Goal: Task Accomplishment & Management: Complete application form

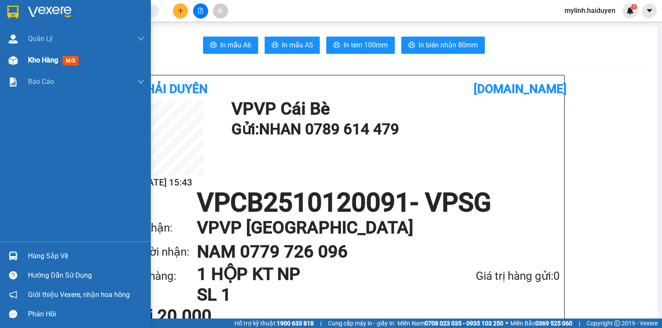
click at [10, 59] on img at bounding box center [13, 60] width 9 height 9
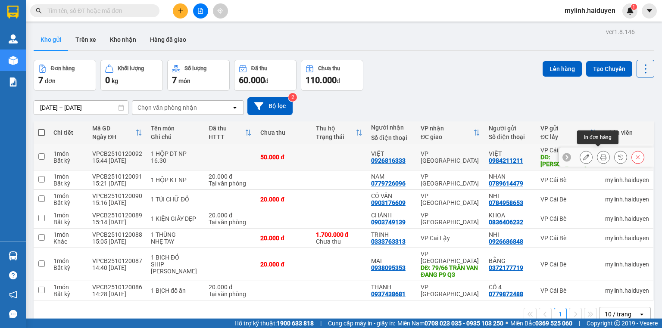
click at [600, 154] on icon at bounding box center [603, 157] width 6 height 6
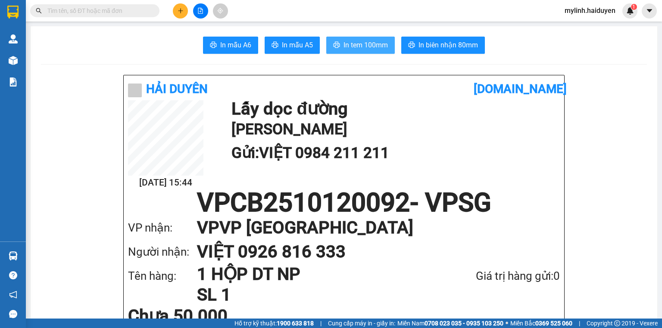
click at [374, 42] on span "In tem 100mm" at bounding box center [365, 45] width 44 height 11
click at [103, 10] on input "text" at bounding box center [98, 10] width 102 height 9
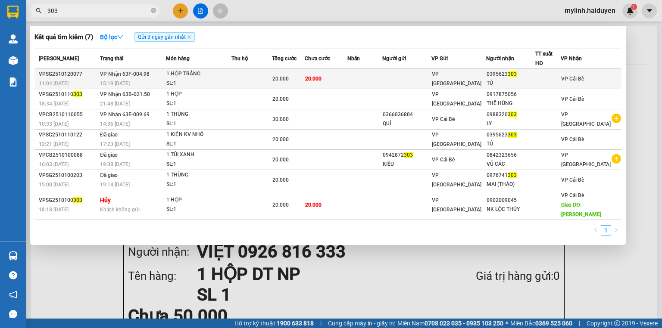
type input "303"
click at [243, 76] on td at bounding box center [251, 79] width 40 height 20
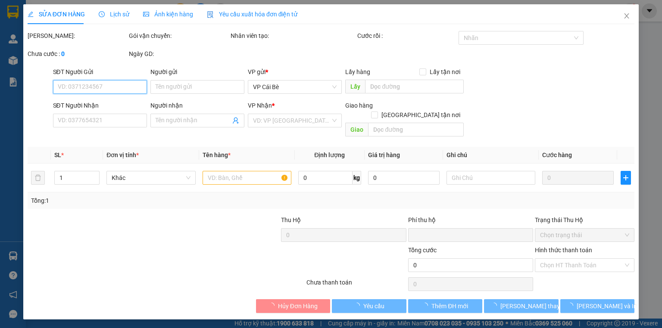
type input "0395623303"
type input "TÚ"
type input "0"
type input "20.000"
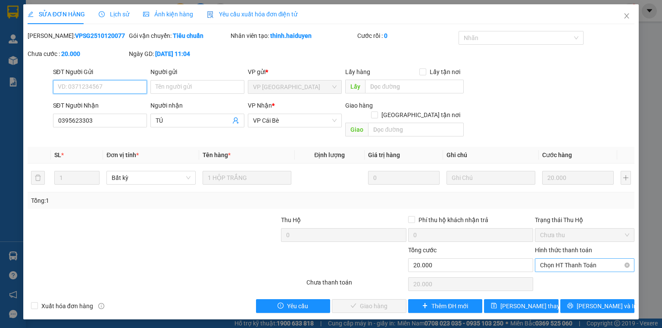
drag, startPoint x: 555, startPoint y: 255, endPoint x: 559, endPoint y: 261, distance: 6.6
click at [556, 259] on span "Chọn HT Thanh Toán" at bounding box center [584, 265] width 89 height 13
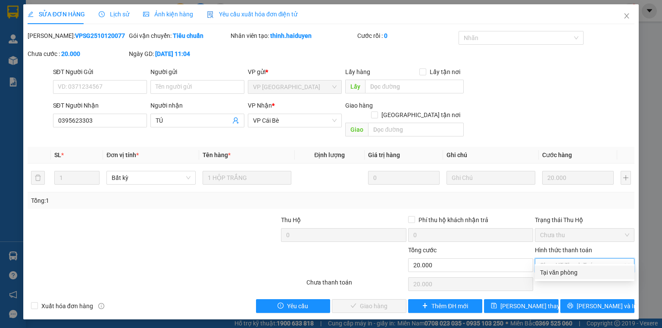
click at [563, 275] on div "Tại văn phòng" at bounding box center [584, 272] width 89 height 9
type input "0"
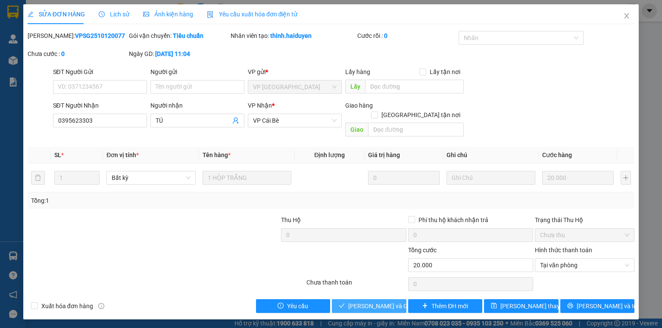
click at [388, 302] on span "Lưu và Giao hàng" at bounding box center [389, 306] width 83 height 9
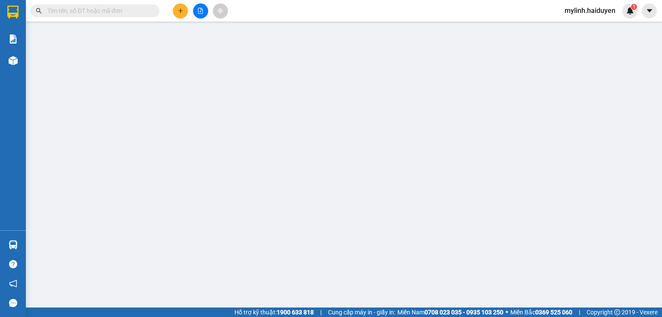
type input "0395623303"
type input "TÚ"
type input "0"
type input "20.000"
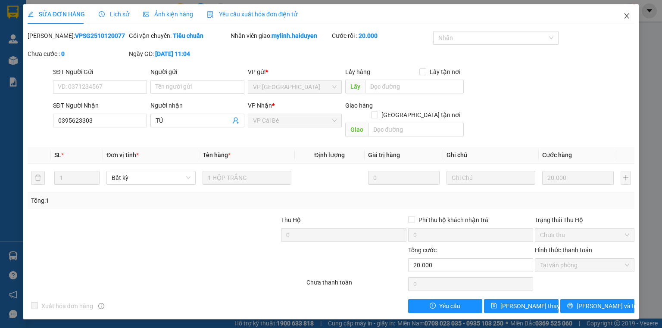
click at [628, 16] on icon "close" at bounding box center [626, 15] width 7 height 7
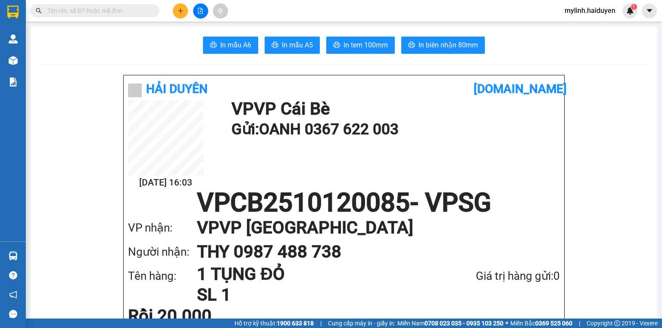
click at [84, 14] on input "text" at bounding box center [98, 10] width 102 height 9
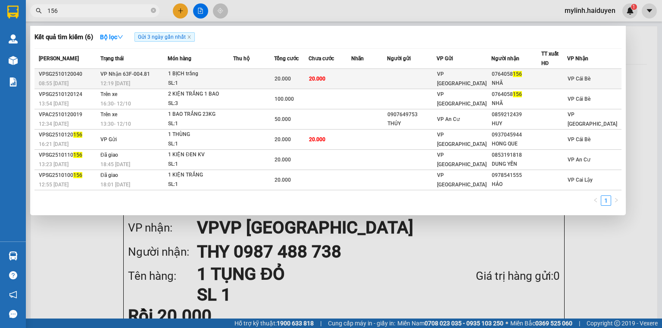
type input "156"
click at [370, 78] on td at bounding box center [368, 79] width 35 height 20
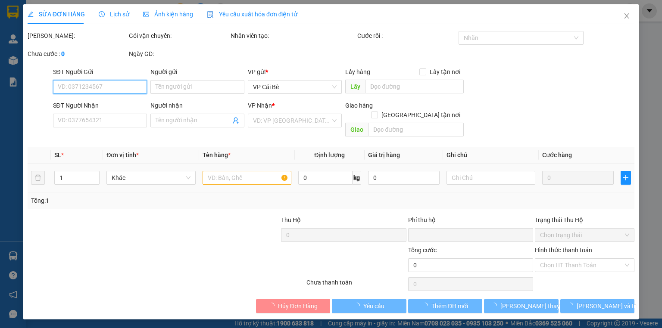
type input "0764058156"
type input "NHÃ"
type input "0"
type input "20.000"
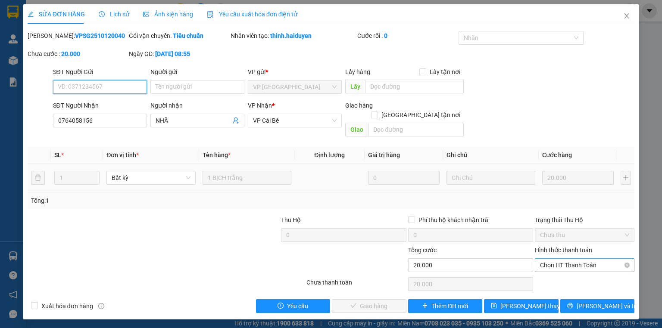
click at [557, 259] on span "Chọn HT Thanh Toán" at bounding box center [584, 265] width 89 height 13
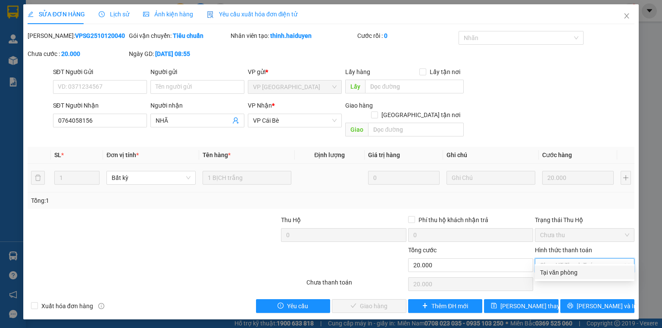
click at [560, 266] on div "Total Paid Fee 0 Total UnPaid Fee 20.000 Cash Collection Total Fee Mã ĐH: VPSG2…" at bounding box center [331, 172] width 607 height 282
click at [574, 259] on span "Chọn HT Thanh Toán" at bounding box center [584, 265] width 89 height 13
drag, startPoint x: 564, startPoint y: 276, endPoint x: 409, endPoint y: 295, distance: 155.8
click at [550, 282] on div "Total Paid Fee 0 Total UnPaid Fee 20.000 Cash Collection Total Fee Mã ĐH: VPSG2…" at bounding box center [331, 172] width 607 height 282
click at [554, 274] on div "Tại văn phòng" at bounding box center [584, 272] width 89 height 9
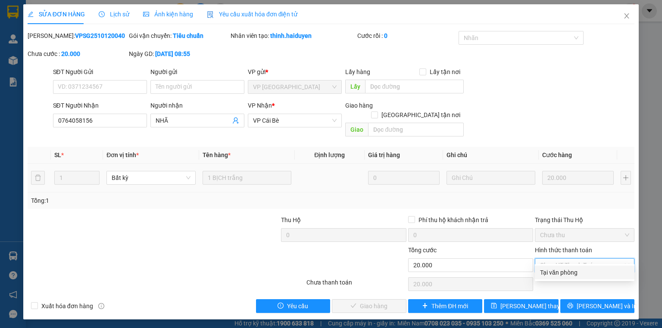
type input "0"
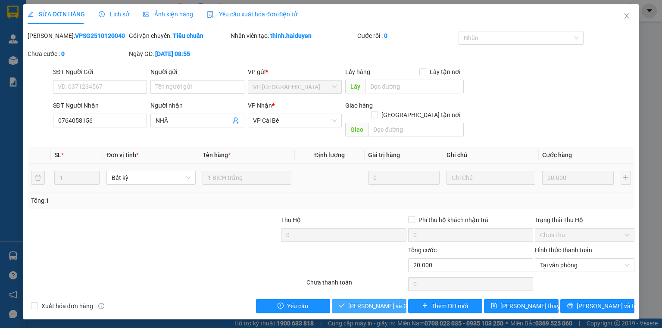
click at [371, 302] on span "Lưu và Giao hàng" at bounding box center [389, 306] width 83 height 9
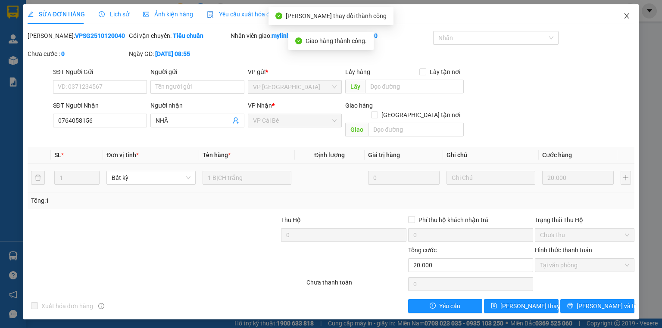
click at [624, 15] on icon "close" at bounding box center [626, 15] width 7 height 7
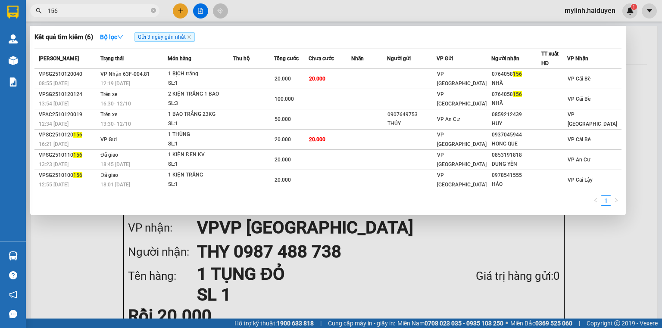
drag, startPoint x: 69, startPoint y: 12, endPoint x: 0, endPoint y: 38, distance: 73.6
click at [0, 38] on section "Kết quả tìm kiếm ( 6 ) Bộ lọc Gửi 3 ngày gần nhất Mã ĐH Trạng thái Món hàng Thu…" at bounding box center [331, 164] width 662 height 328
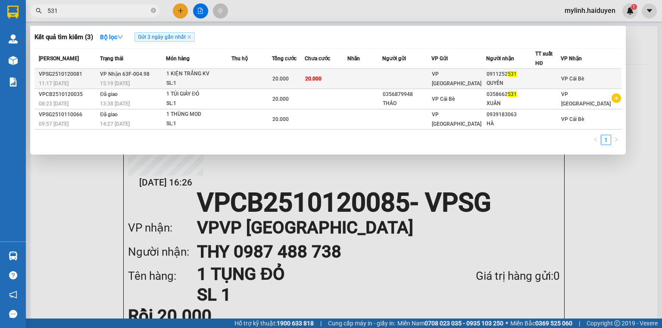
type input "531"
click at [316, 77] on span "20.000" at bounding box center [313, 79] width 16 height 6
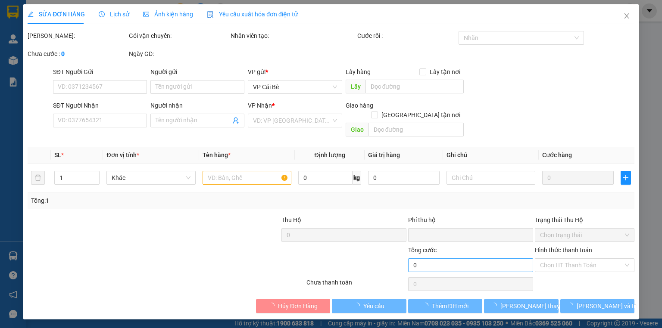
type input "0911252531"
type input "QUYÊN"
type input "0"
type input "20.000"
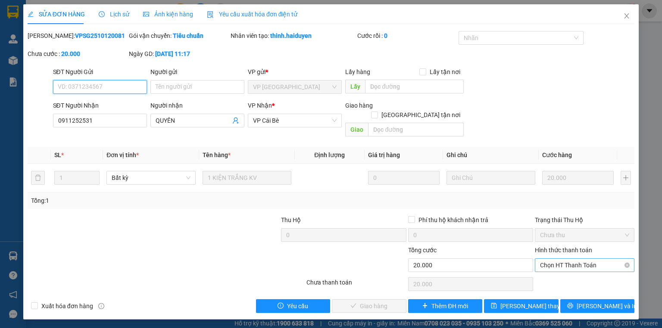
click at [558, 259] on span "Chọn HT Thanh Toán" at bounding box center [584, 265] width 89 height 13
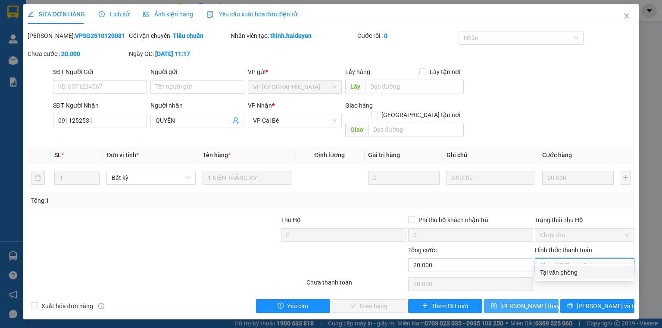
drag, startPoint x: 561, startPoint y: 269, endPoint x: 508, endPoint y: 293, distance: 58.0
click at [560, 271] on div "Tại văn phòng" at bounding box center [584, 272] width 89 height 9
type input "0"
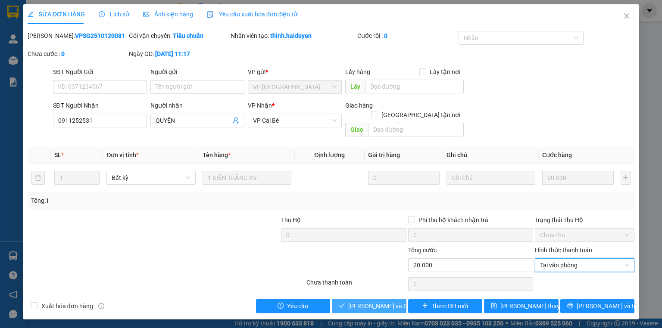
click at [384, 302] on span "Lưu và Giao hàng" at bounding box center [389, 306] width 83 height 9
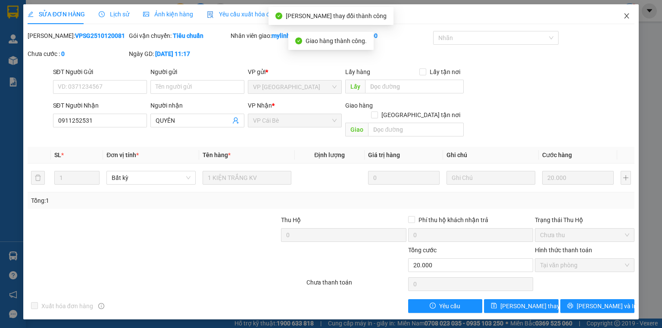
click at [632, 16] on span "Close" at bounding box center [626, 16] width 24 height 24
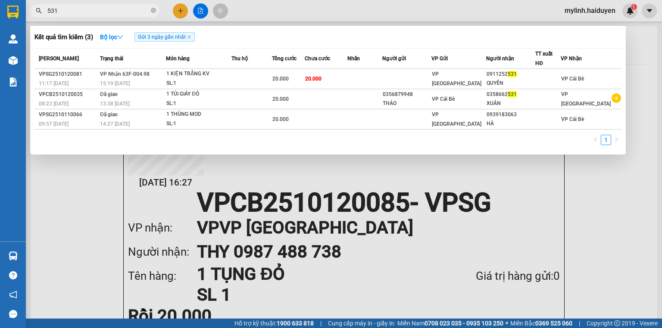
drag, startPoint x: 68, startPoint y: 10, endPoint x: 18, endPoint y: 12, distance: 49.6
click at [18, 12] on section "Kết quả tìm kiếm ( 3 ) Bộ lọc Gửi 3 ngày gần nhất Mã ĐH Trạng thái Món hàng Thu…" at bounding box center [331, 164] width 662 height 328
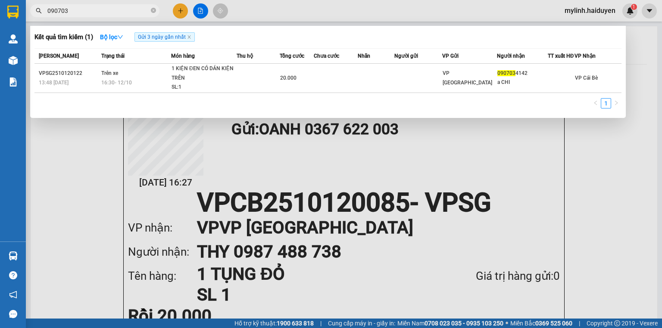
type input "090703"
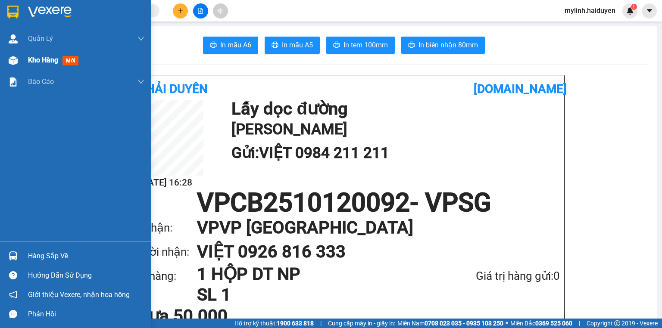
click at [10, 52] on div "Kho hàng mới" at bounding box center [75, 61] width 151 height 22
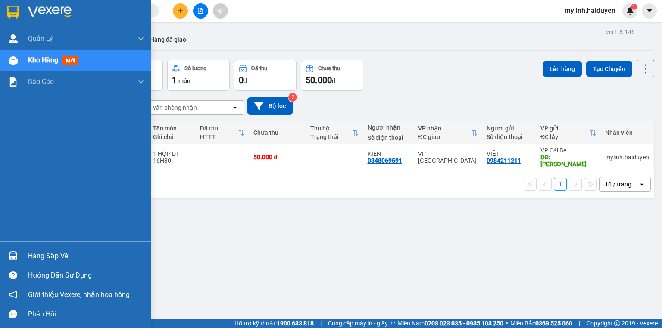
click at [11, 64] on img at bounding box center [13, 60] width 9 height 9
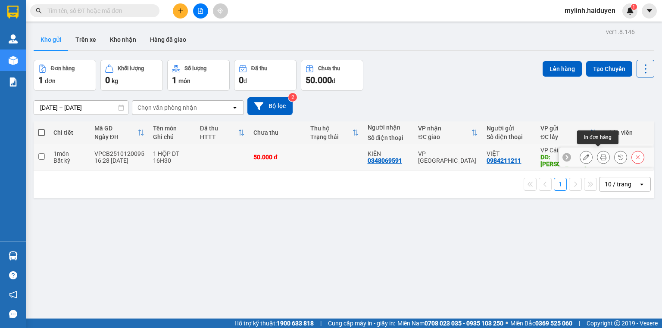
click at [600, 154] on icon at bounding box center [603, 157] width 6 height 6
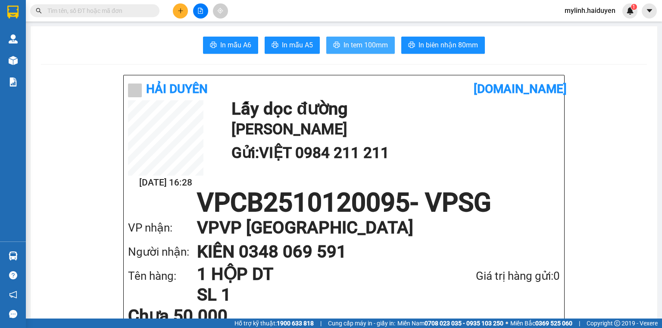
click at [357, 45] on span "In tem 100mm" at bounding box center [365, 45] width 44 height 11
click at [369, 40] on span "In tem 100mm" at bounding box center [365, 45] width 44 height 11
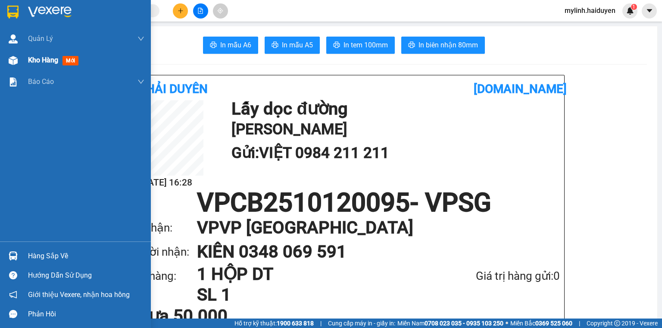
click at [13, 56] on img at bounding box center [13, 60] width 9 height 9
